Goal: Use online tool/utility: Utilize a website feature to perform a specific function

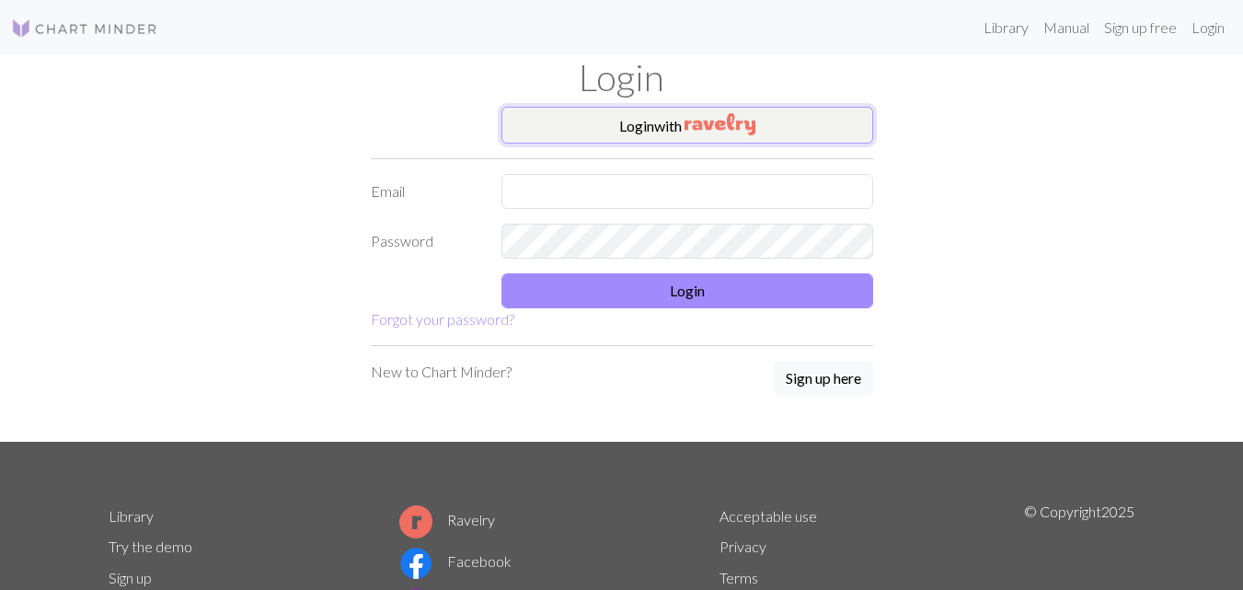
click at [725, 130] on img "button" at bounding box center [719, 124] width 71 height 22
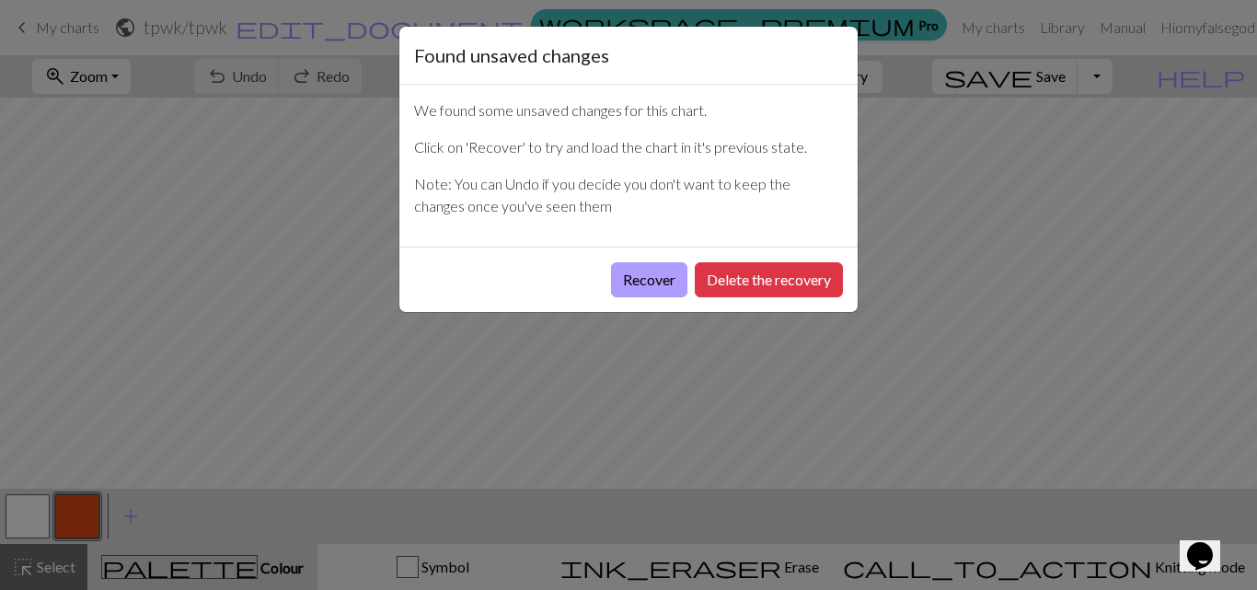
click at [643, 279] on button "Recover" at bounding box center [649, 279] width 76 height 35
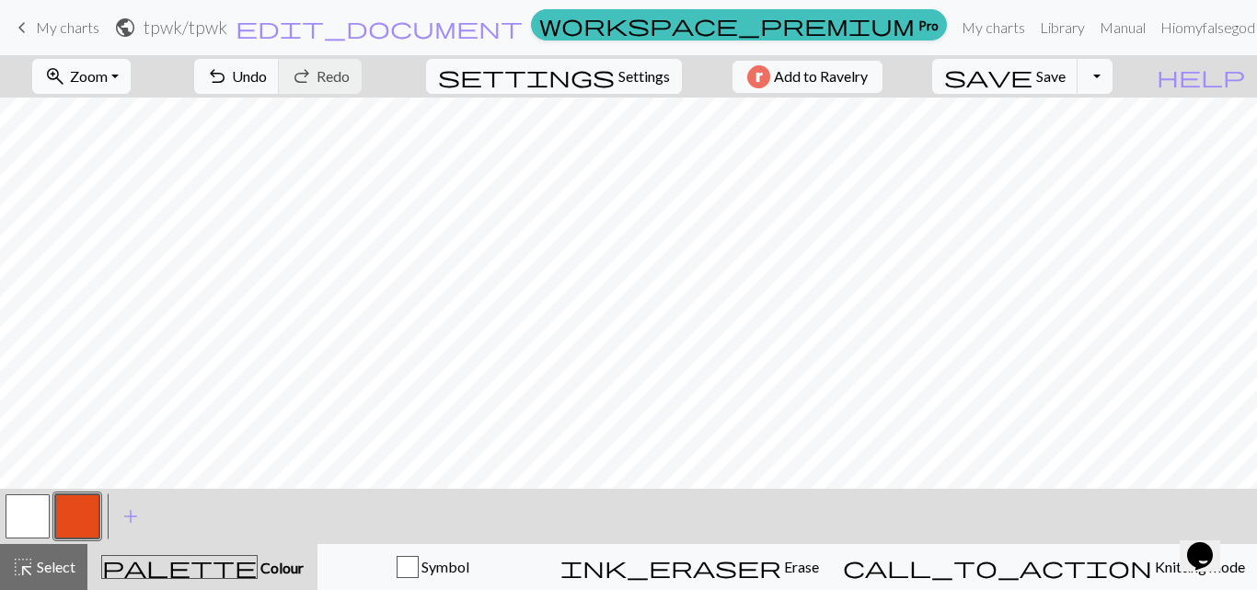
click at [108, 75] on span "Zoom" at bounding box center [89, 75] width 38 height 17
click at [128, 144] on button "Fit width" at bounding box center [105, 146] width 145 height 29
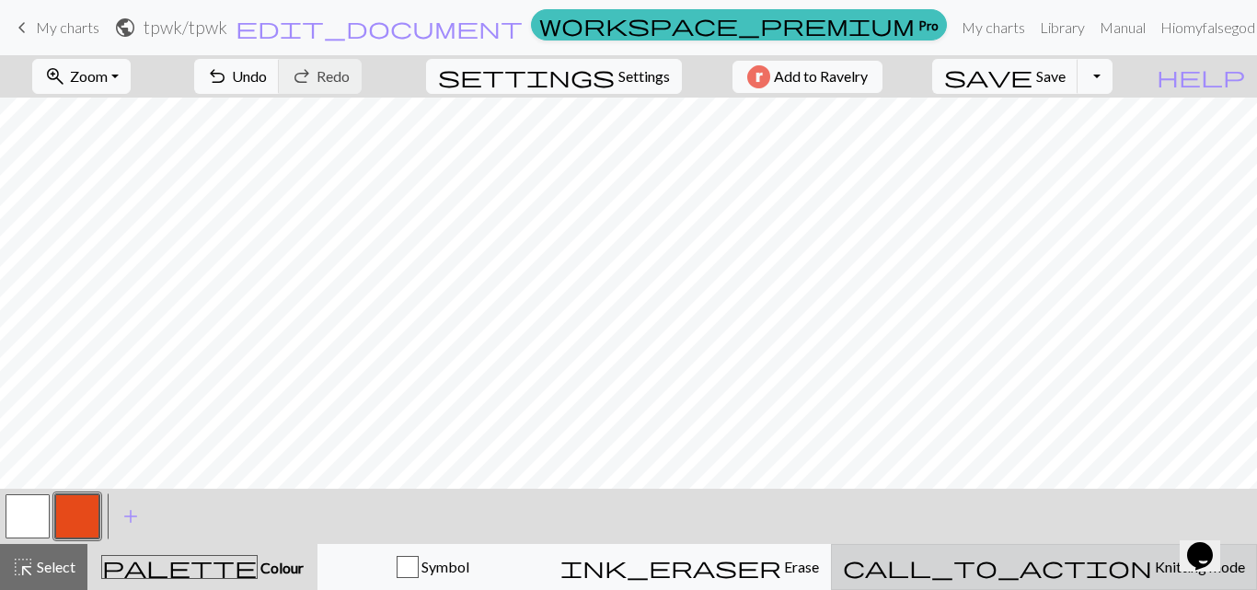
click at [1152, 570] on span "Knitting mode" at bounding box center [1198, 566] width 93 height 17
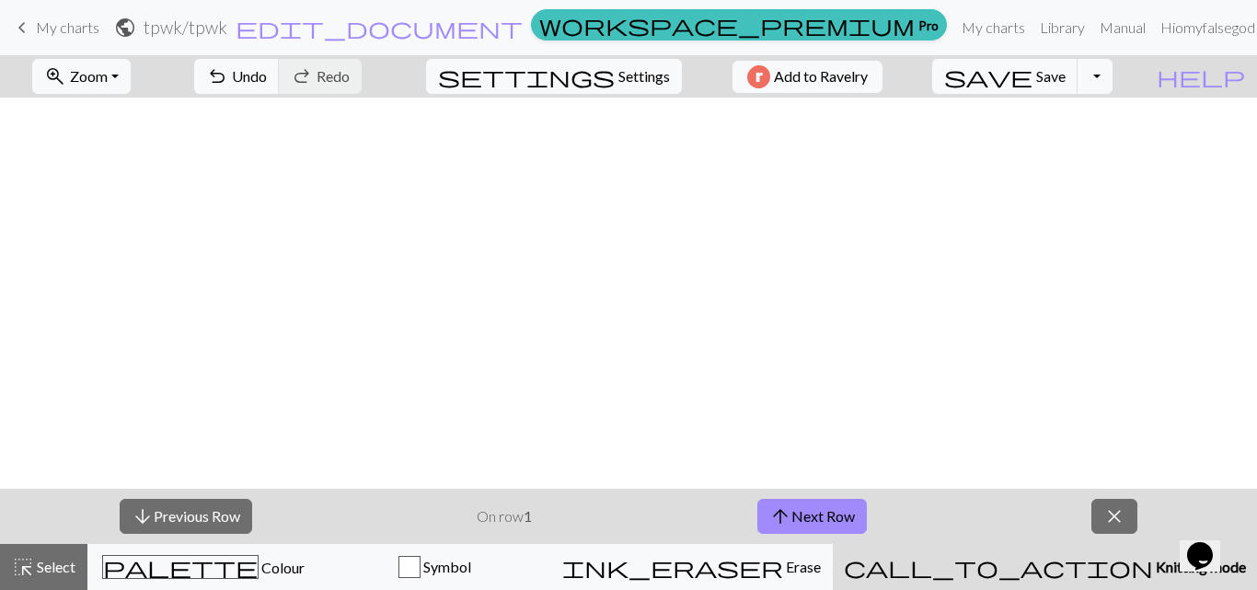
scroll to position [697, 0]
click at [131, 75] on button "zoom_in Zoom Zoom" at bounding box center [81, 76] width 98 height 35
click at [118, 253] on button "100%" at bounding box center [105, 250] width 145 height 29
click at [131, 85] on button "zoom_in Zoom Zoom" at bounding box center [81, 76] width 98 height 35
click at [125, 153] on button "Fit width" at bounding box center [105, 146] width 145 height 29
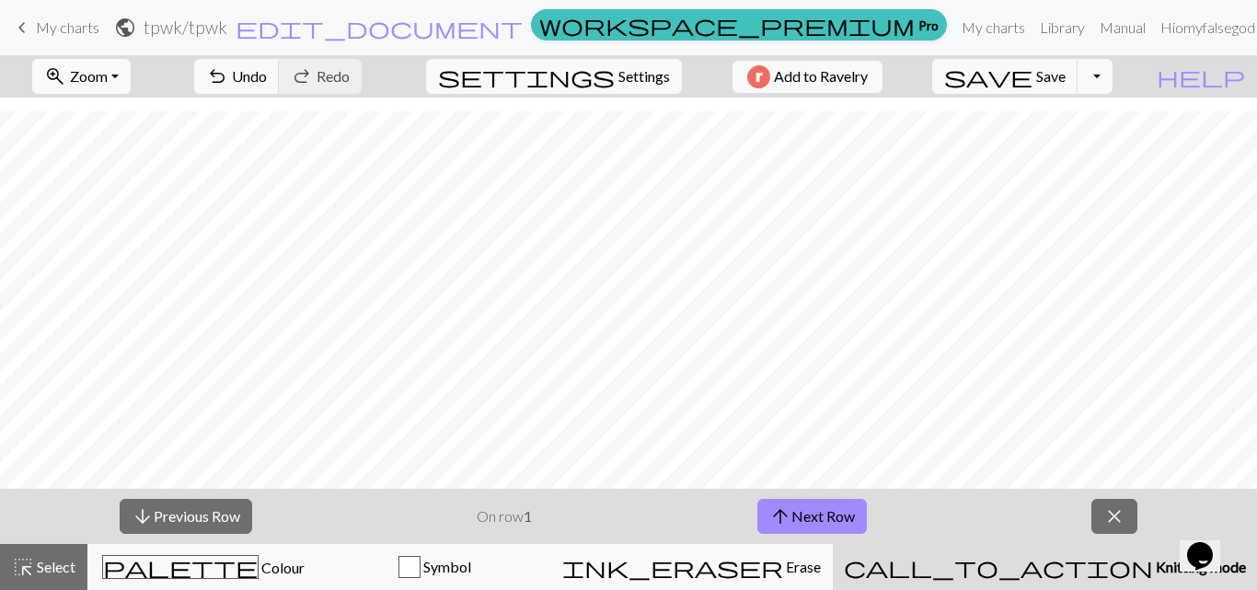
click at [108, 74] on span "Zoom" at bounding box center [89, 75] width 38 height 17
click at [142, 221] on button "50%" at bounding box center [105, 220] width 145 height 29
click at [101, 72] on span "Zoom" at bounding box center [89, 75] width 38 height 17
click at [132, 250] on button "100%" at bounding box center [105, 250] width 145 height 29
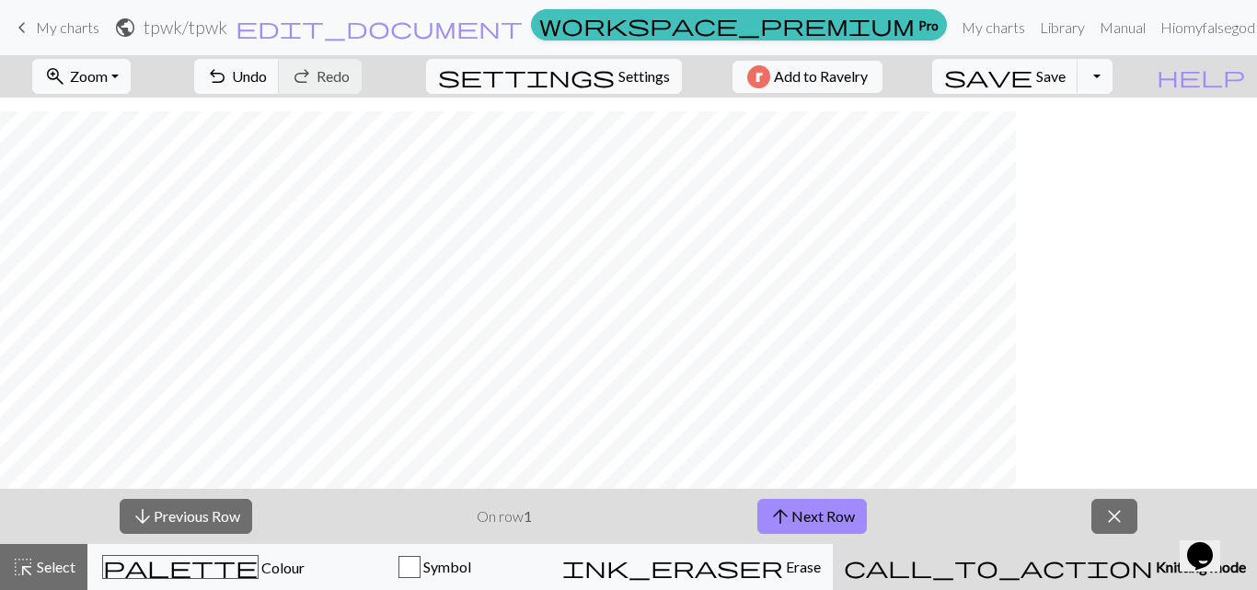
scroll to position [1398, 0]
click at [810, 514] on button "arrow_upward Next Row" at bounding box center [811, 516] width 109 height 35
click at [808, 533] on button "arrow_upward Next Row" at bounding box center [811, 516] width 109 height 35
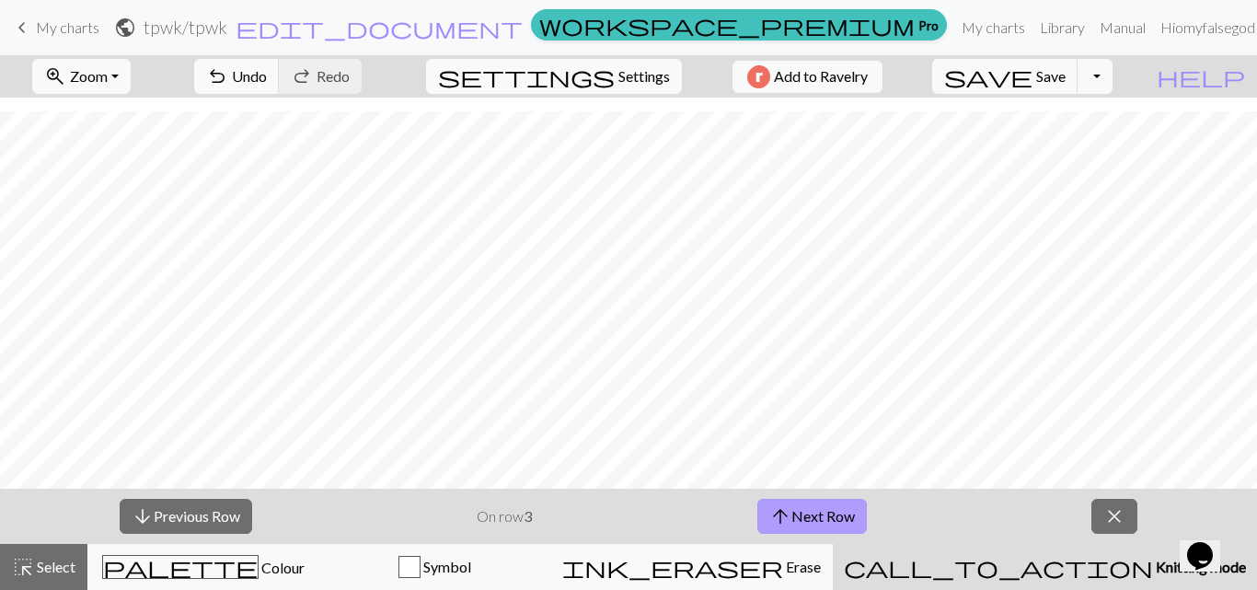
click at [831, 518] on button "arrow_upward Next Row" at bounding box center [811, 516] width 109 height 35
click at [845, 508] on button "arrow_upward Next Row" at bounding box center [811, 516] width 109 height 35
click at [844, 518] on button "arrow_upward Next Row" at bounding box center [811, 516] width 109 height 35
click at [844, 528] on button "arrow_upward Next Row" at bounding box center [811, 516] width 109 height 35
